Goal: Task Accomplishment & Management: Use online tool/utility

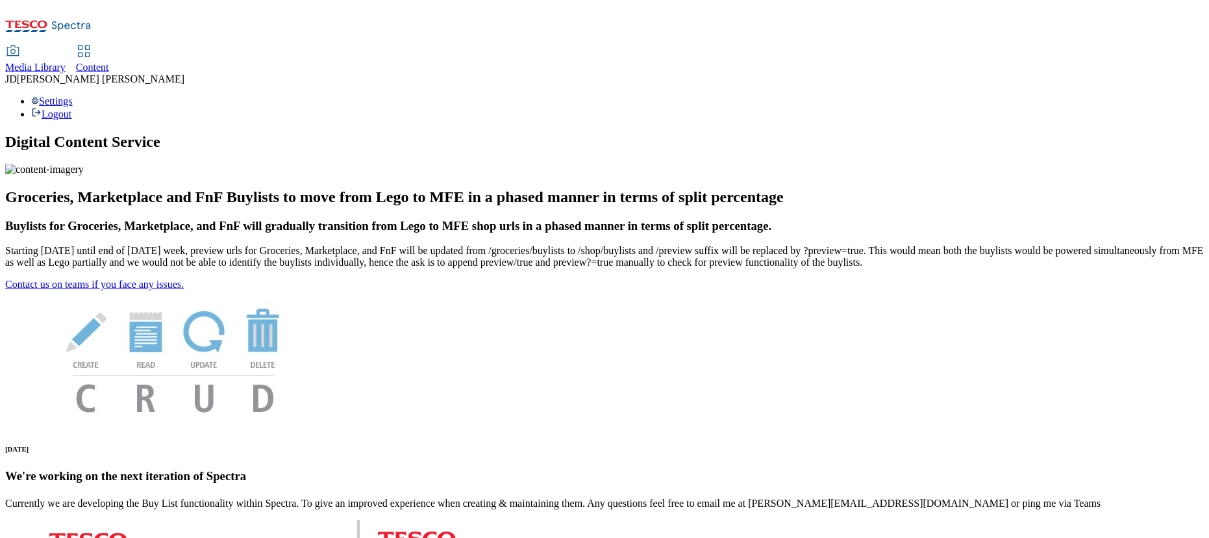
click at [109, 62] on span "Content" at bounding box center [92, 67] width 33 height 11
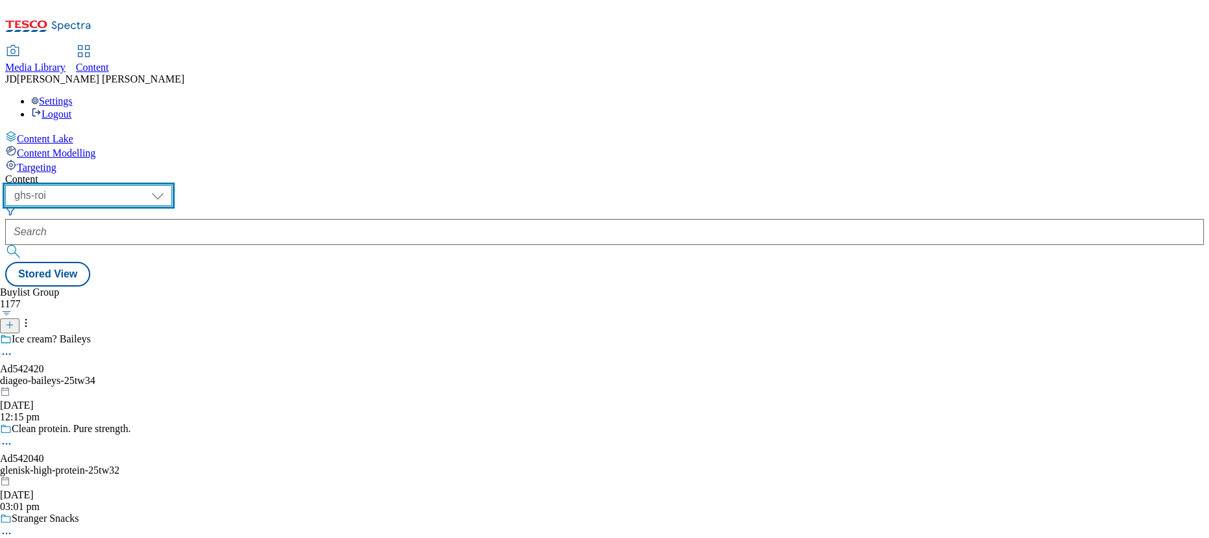
click at [172, 185] on select "ghs-roi ghs-[GEOGRAPHIC_DATA]" at bounding box center [88, 195] width 167 height 21
select select "ghs-[GEOGRAPHIC_DATA]"
click at [169, 185] on select "ghs-roi ghs-[GEOGRAPHIC_DATA]" at bounding box center [88, 195] width 167 height 21
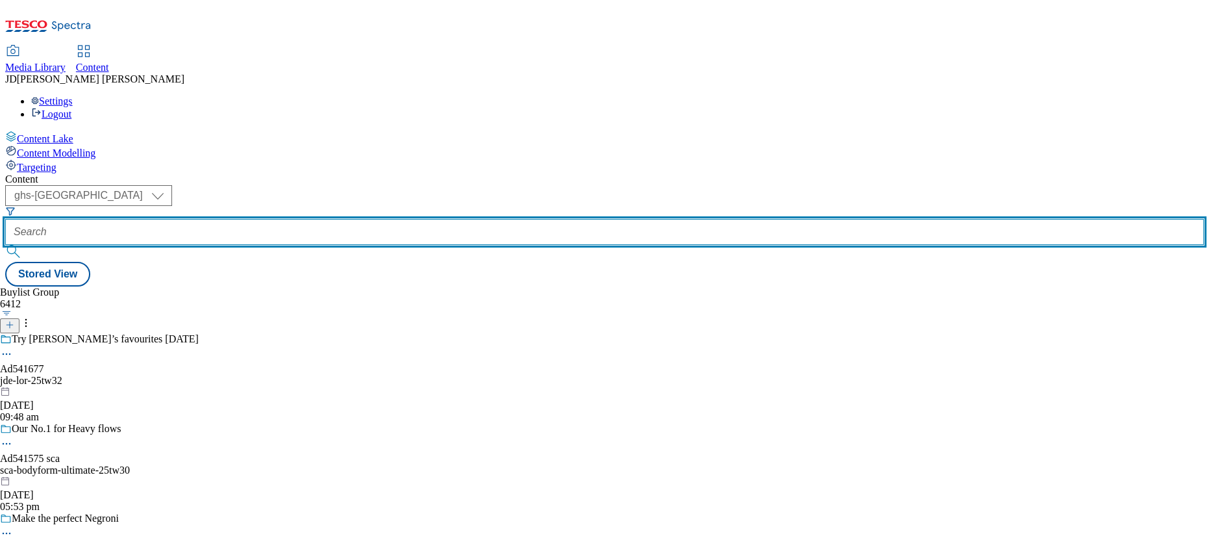
click at [318, 219] on input "text" at bounding box center [604, 232] width 1199 height 26
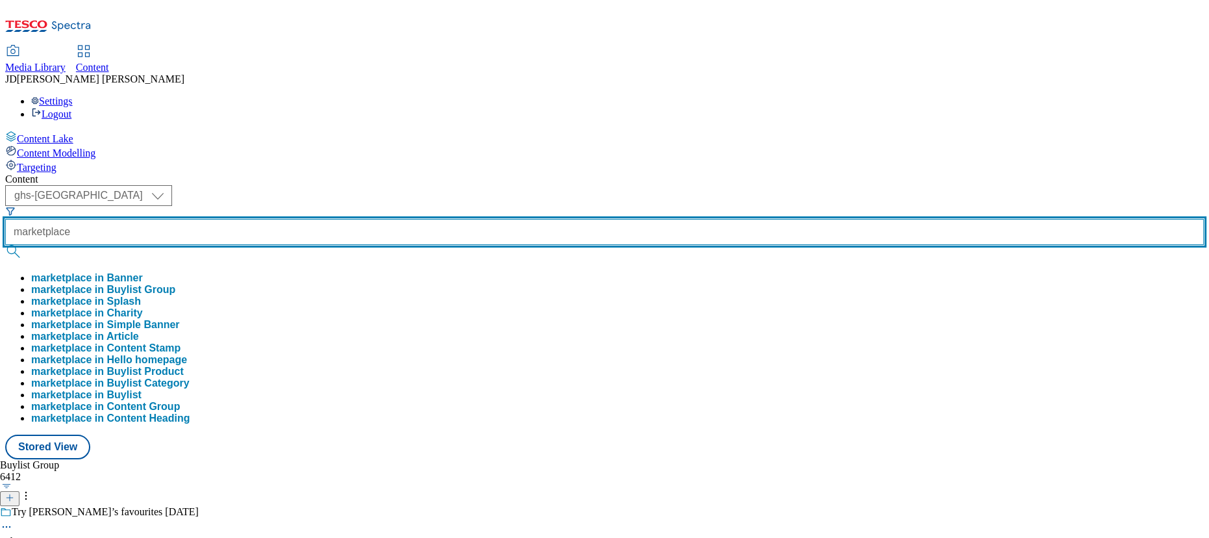
type input "marketplace"
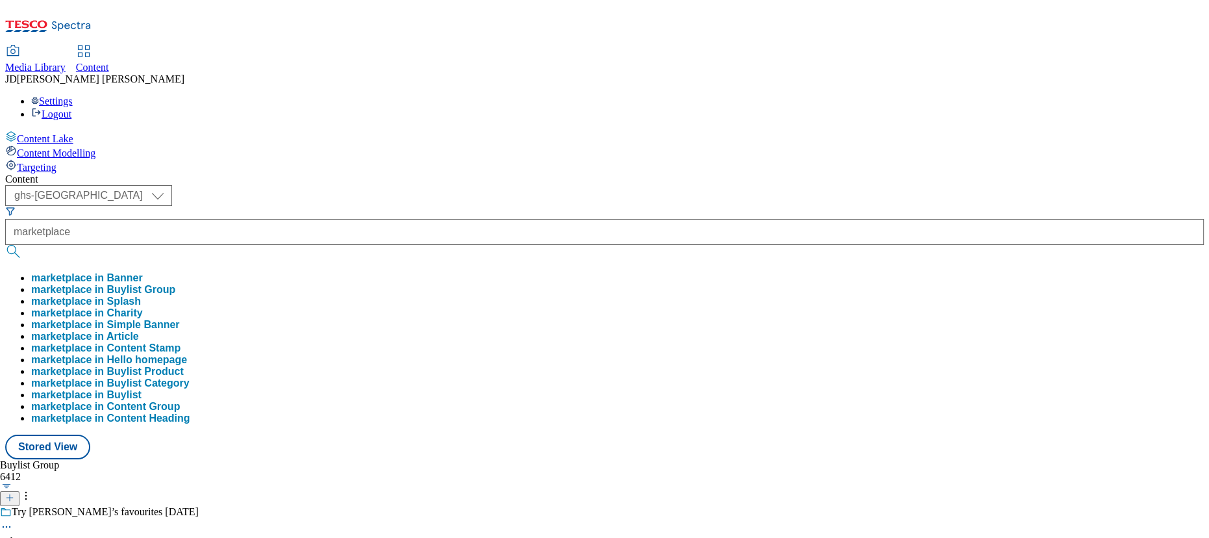
click at [175, 284] on button "marketplace in Buylist Group" at bounding box center [103, 290] width 144 height 12
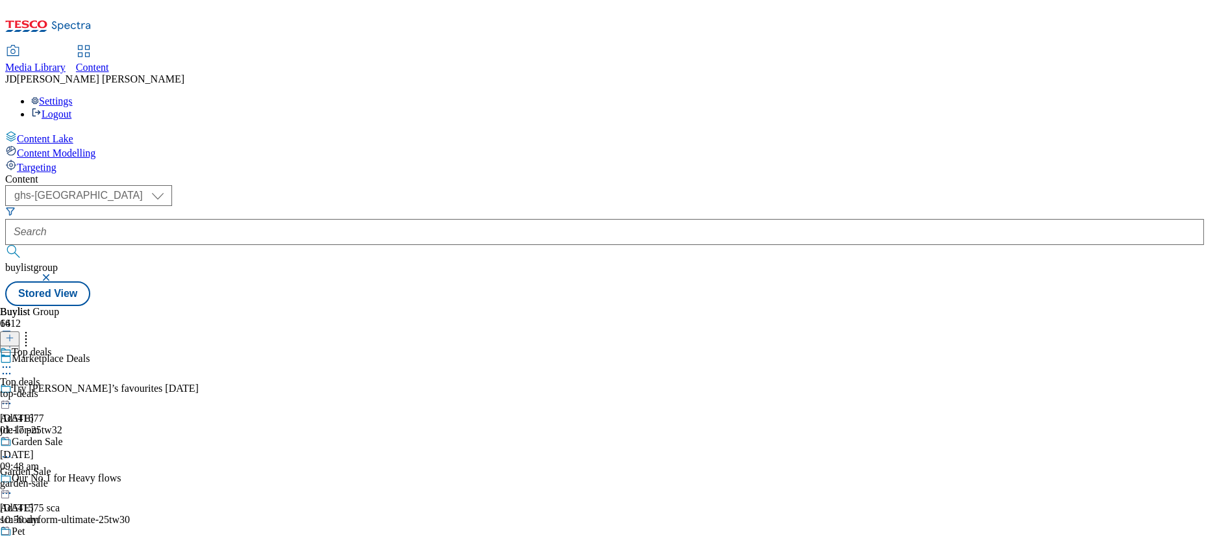
scroll to position [944, 0]
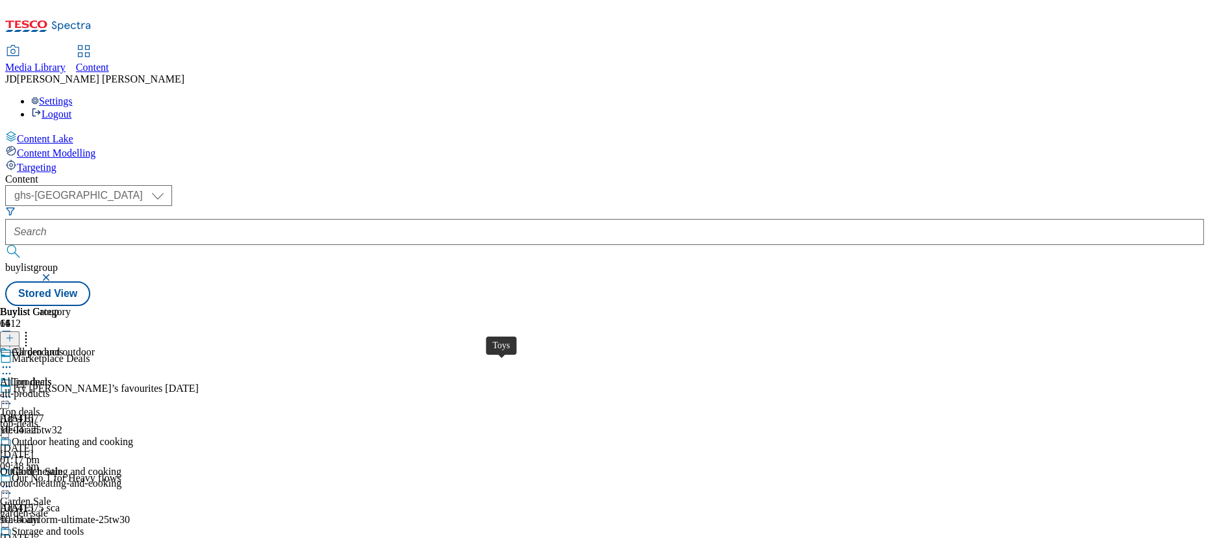
scroll to position [885, 0]
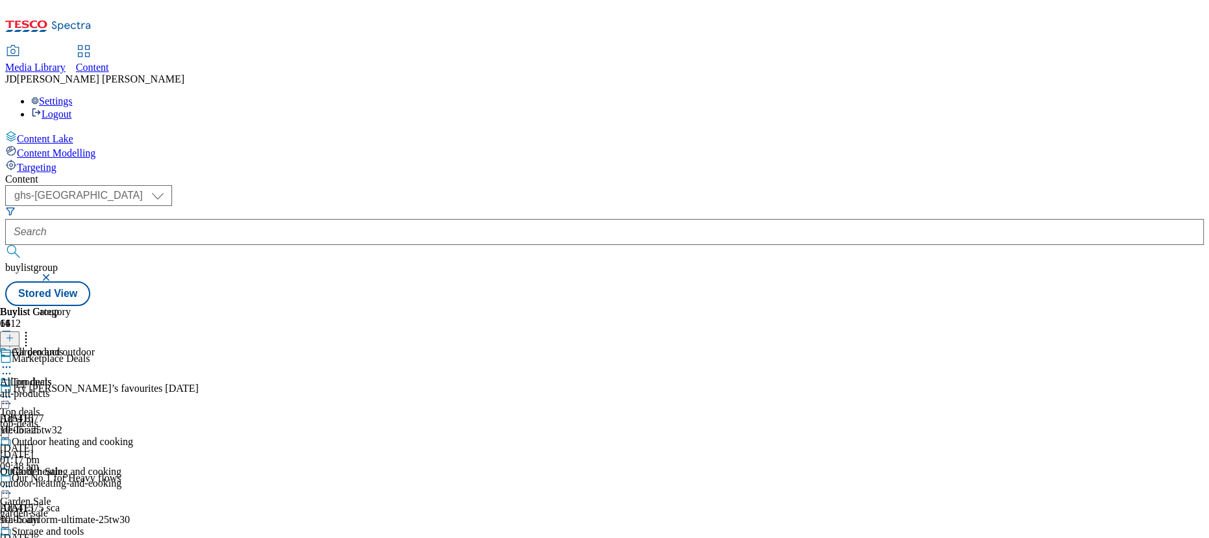
click at [935, 306] on div "Buylist Group 6412 Marketplace Deals Try [PERSON_NAME]’s favourites [DATE] Ad54…" at bounding box center [604, 306] width 1199 height 0
click at [13, 360] on icon at bounding box center [6, 366] width 13 height 13
click at [924, 306] on div "Buylist Group 6412 Marketplace Deals Try [PERSON_NAME]’s favourites [DATE] Ad54…" at bounding box center [604, 306] width 1199 height 0
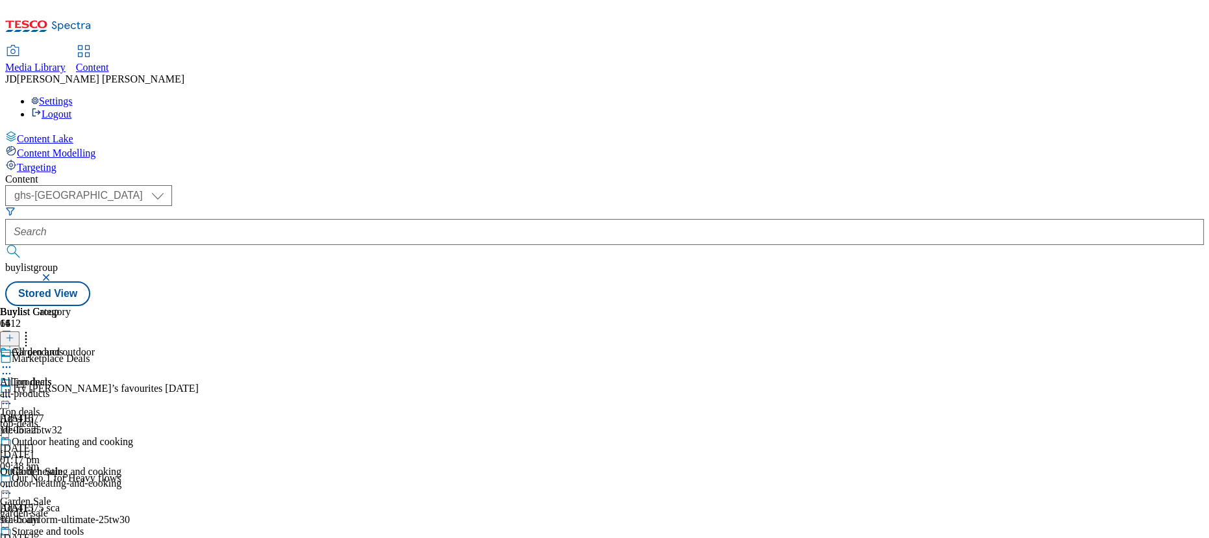
scroll to position [885, 0]
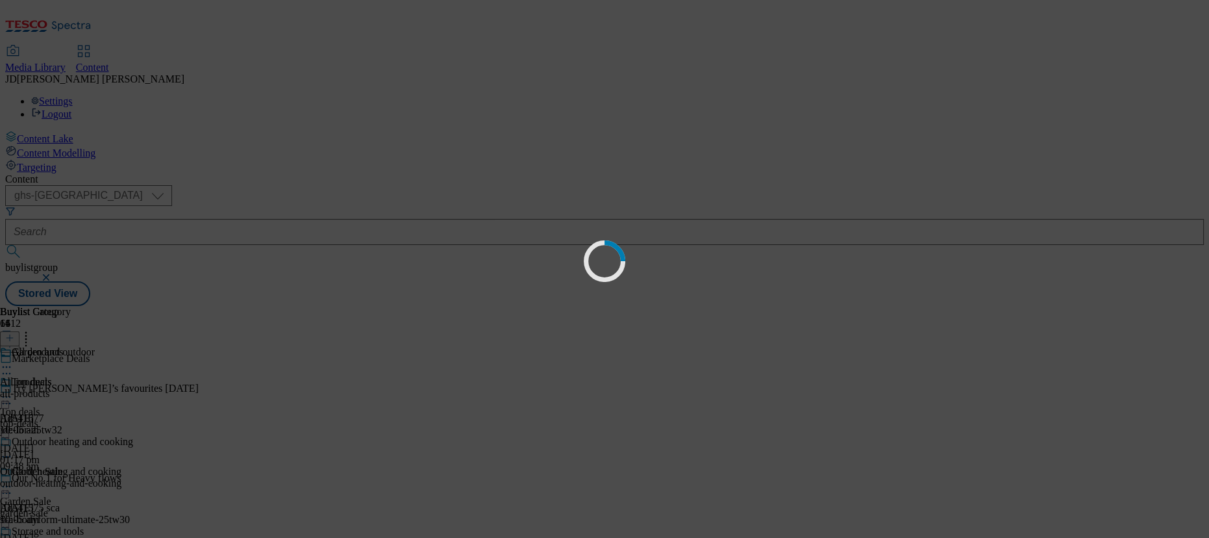
scroll to position [0, 0]
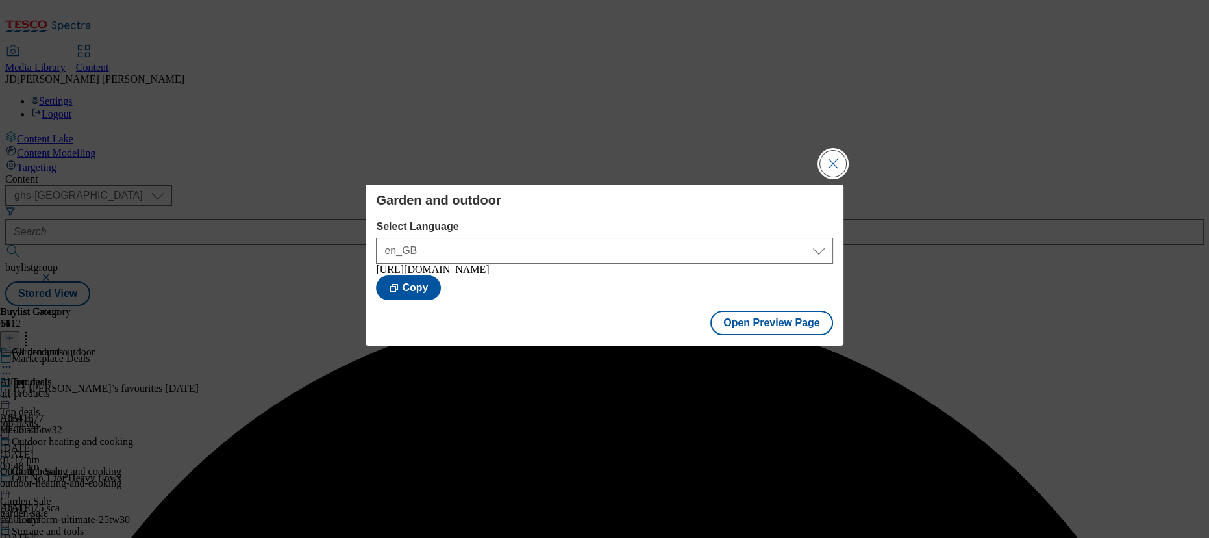
click at [836, 171] on button "Close Modal" at bounding box center [833, 164] width 26 height 26
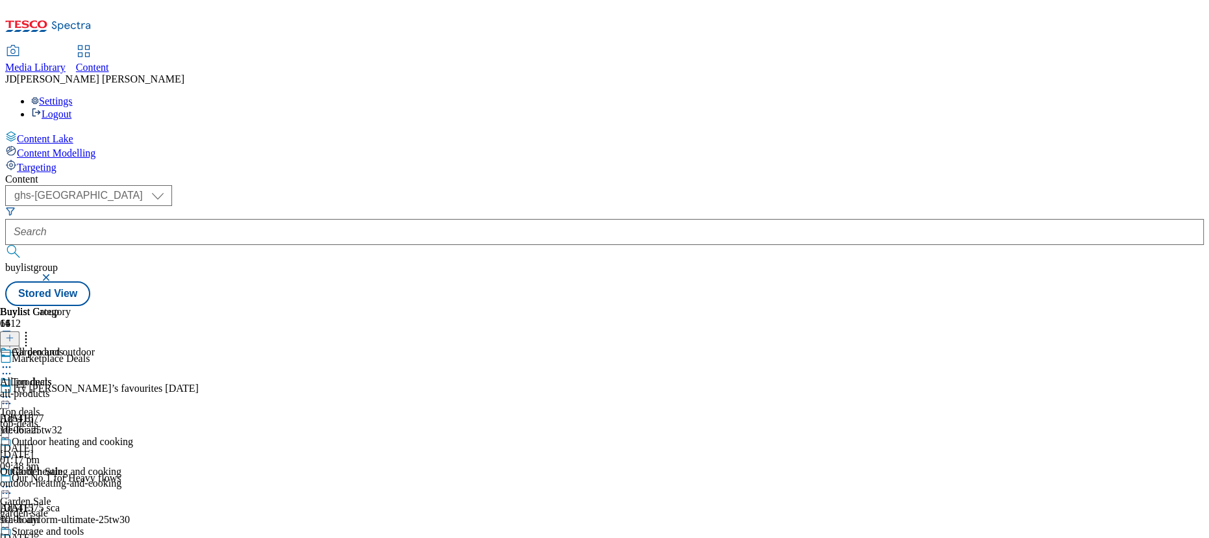
click at [13, 360] on icon at bounding box center [6, 366] width 13 height 13
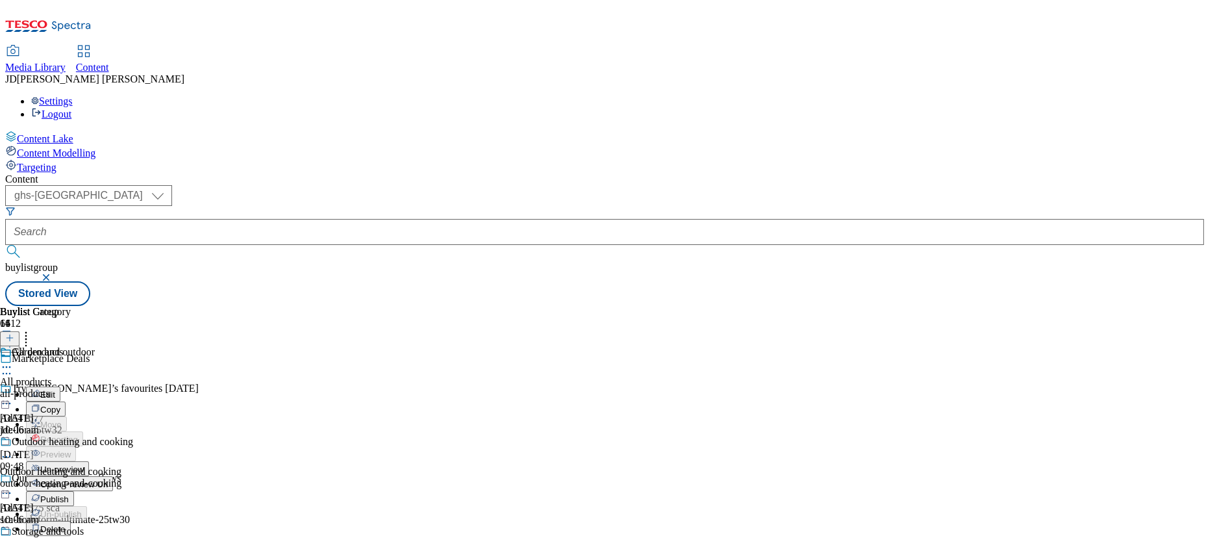
click at [108, 479] on span "Open Preview Url" at bounding box center [74, 484] width 68 height 10
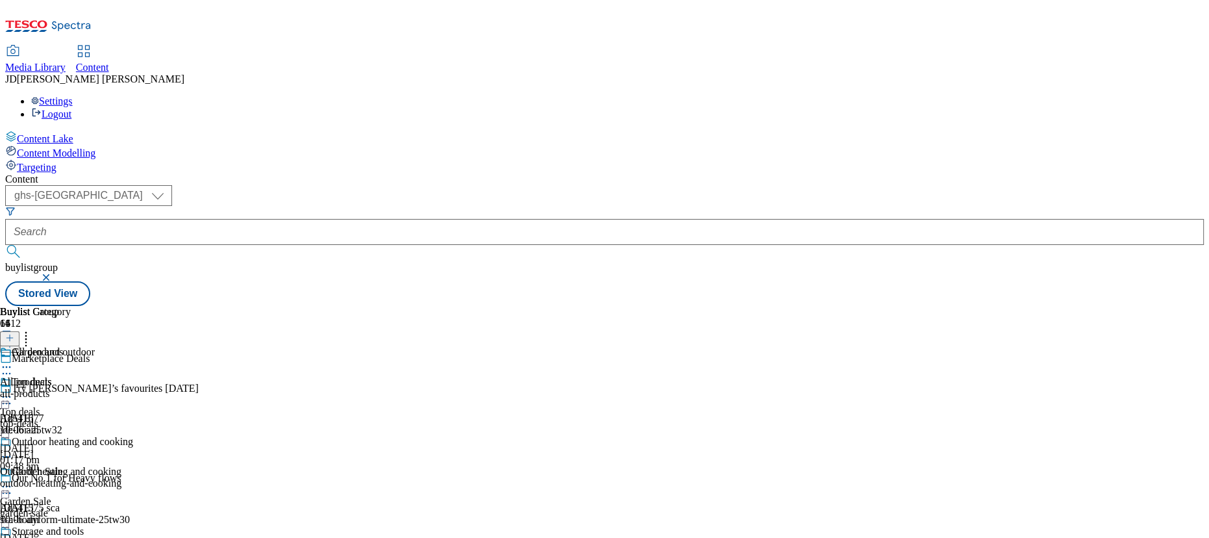
click at [13, 360] on icon at bounding box center [6, 366] width 13 height 13
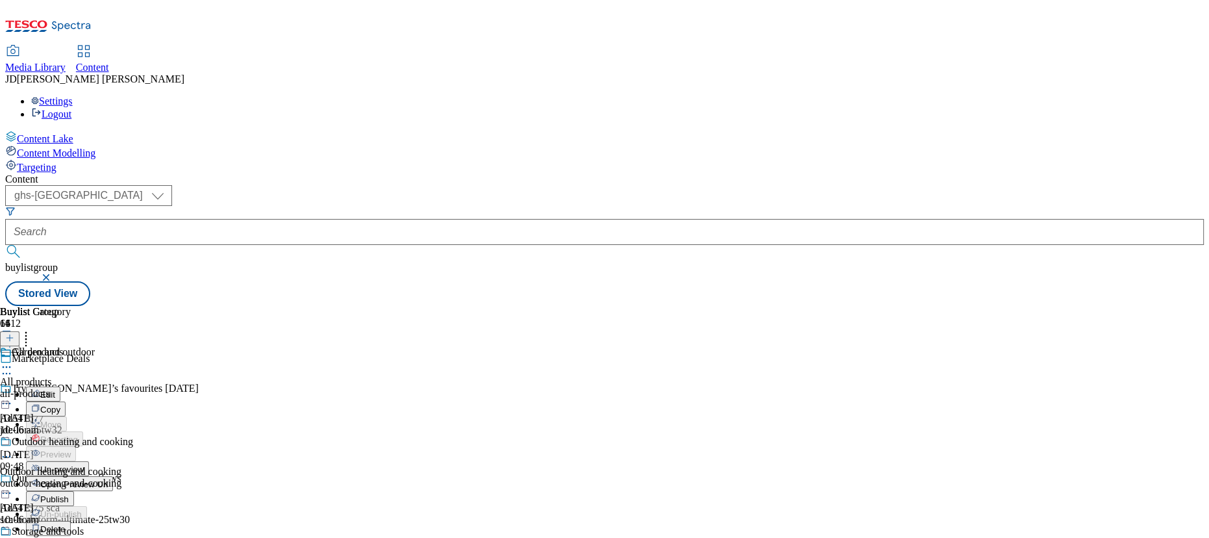
click at [84, 464] on span "Un-preview" at bounding box center [62, 469] width 44 height 10
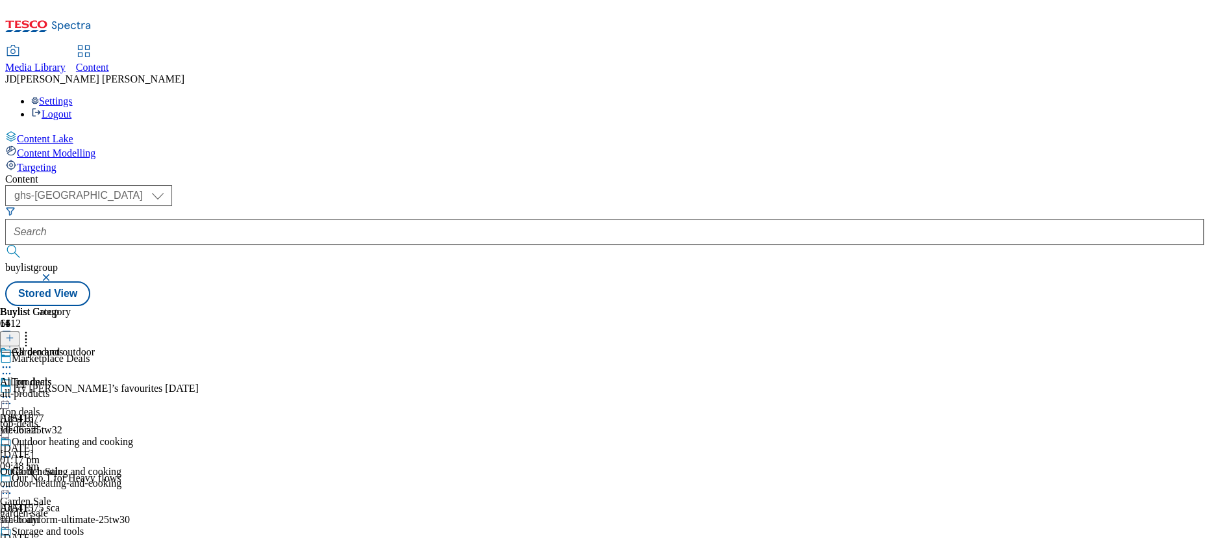
scroll to position [1003, 0]
click at [974, 306] on div "Buylist Group 6412 Marketplace Deals Try [PERSON_NAME]’s favourites [DATE] Ad54…" at bounding box center [604, 306] width 1199 height 0
